Goal: Share content

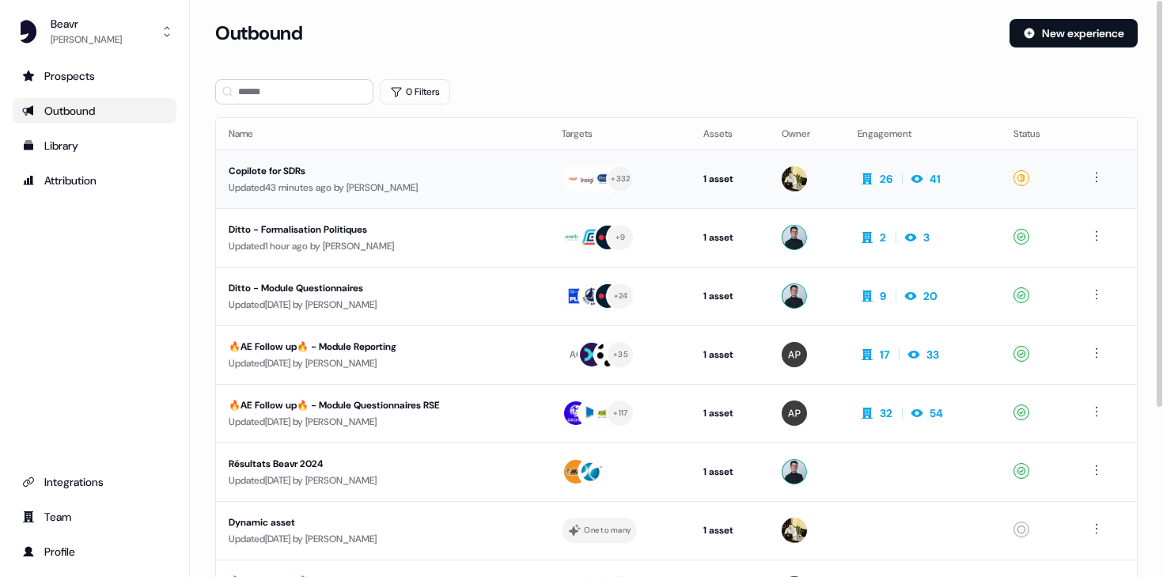
click at [351, 170] on div "Copilote for SDRs" at bounding box center [374, 171] width 291 height 16
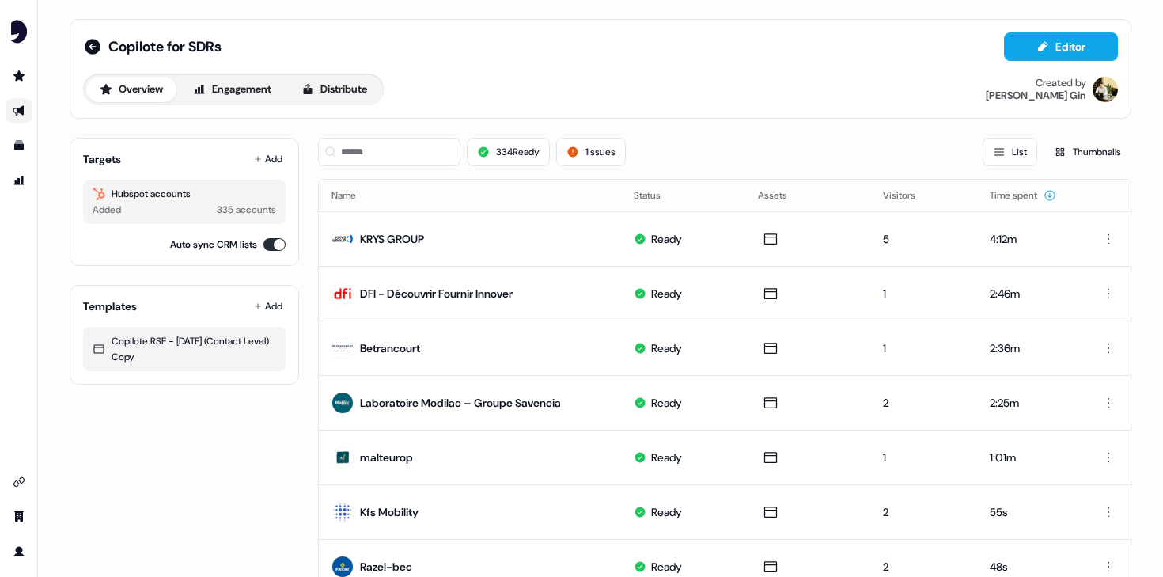
click at [423, 166] on div "334 Ready 1 issues List Thumbnails" at bounding box center [724, 152] width 813 height 54
click at [423, 154] on input at bounding box center [389, 152] width 142 height 28
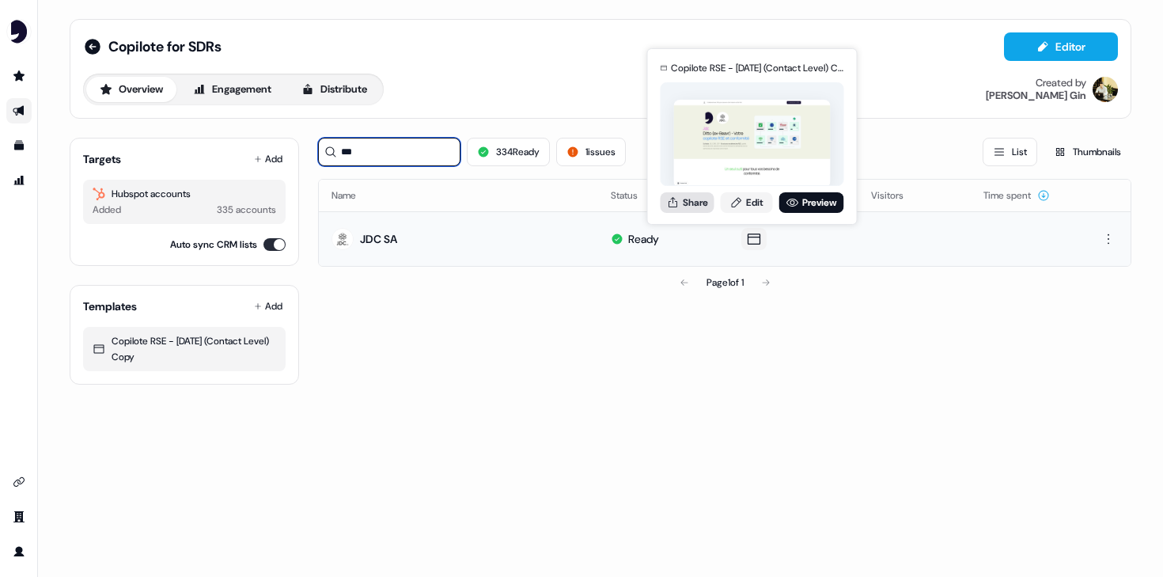
type input "***"
click at [692, 210] on button "Share" at bounding box center [688, 202] width 54 height 21
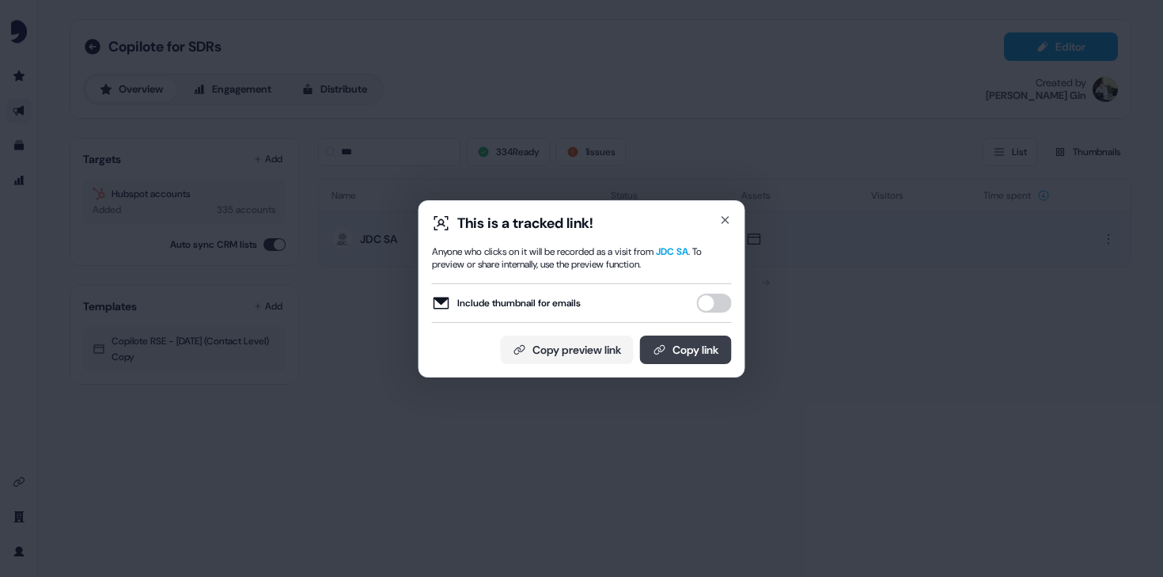
click at [666, 347] on button "Copy link" at bounding box center [686, 350] width 92 height 28
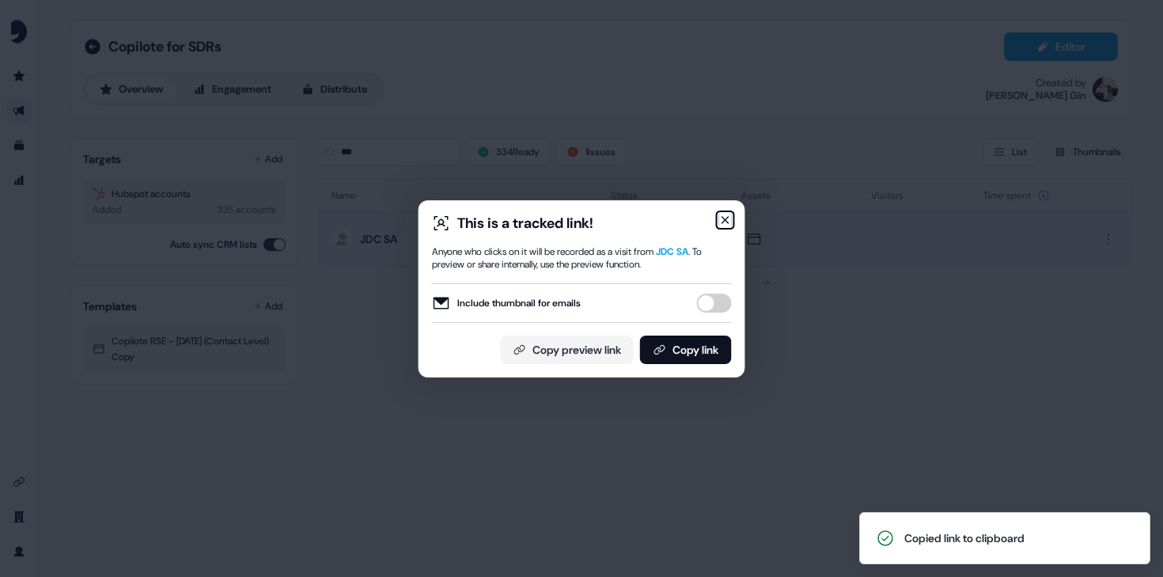
click at [726, 221] on icon "button" at bounding box center [725, 220] width 6 height 6
